Goal: Information Seeking & Learning: Learn about a topic

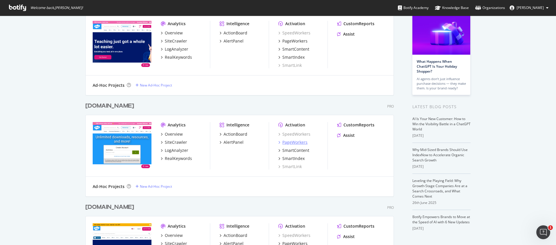
click at [302, 143] on div "PageWorkers" at bounding box center [295, 143] width 25 height 6
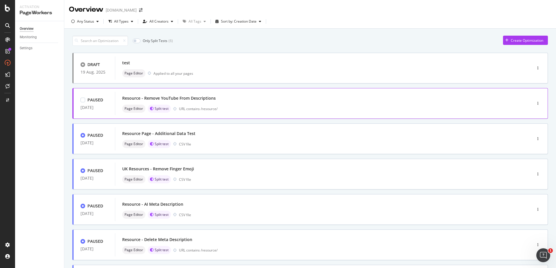
click at [224, 105] on div "Page Editor Split test URL contains /resource/" at bounding box center [314, 109] width 385 height 8
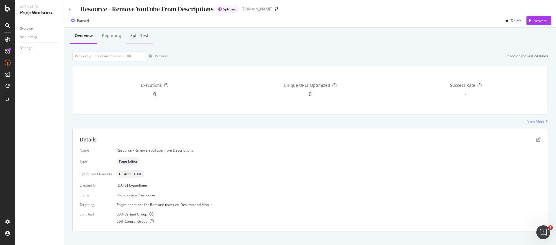
click at [140, 34] on div "Split Test" at bounding box center [139, 36] width 18 height 6
